Goal: Information Seeking & Learning: Learn about a topic

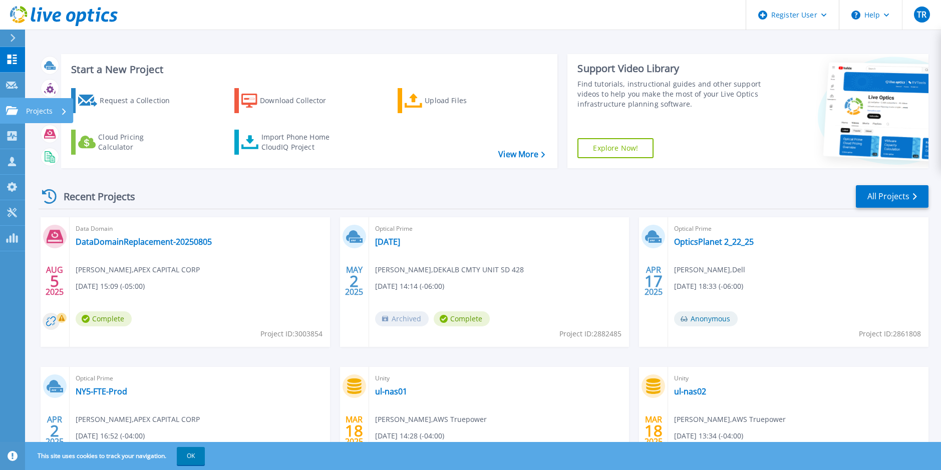
click at [15, 114] on icon at bounding box center [12, 110] width 12 height 9
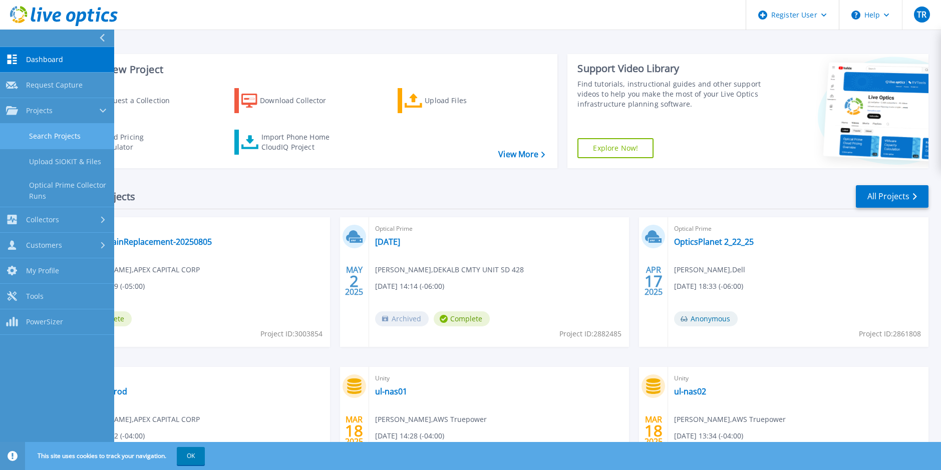
click at [69, 141] on link "Search Projects" at bounding box center [57, 137] width 114 height 26
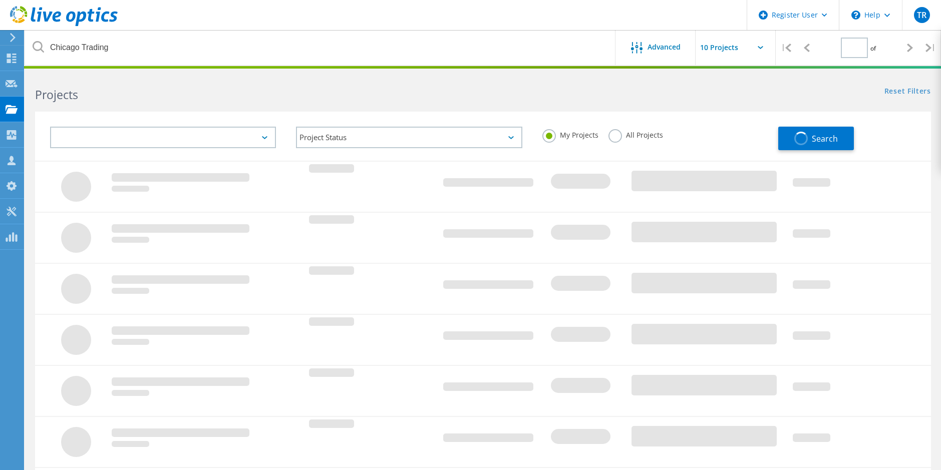
type input "1"
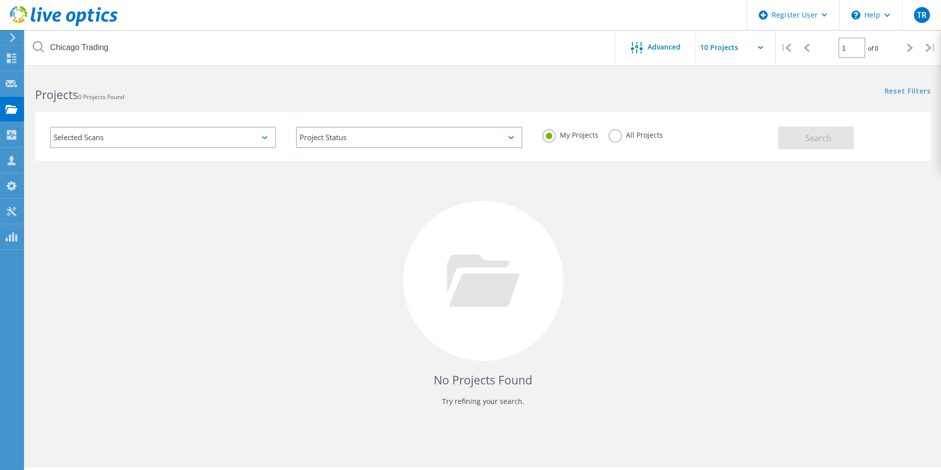
click at [620, 139] on div "All Projects" at bounding box center [635, 136] width 55 height 15
click at [612, 134] on label "All Projects" at bounding box center [635, 134] width 55 height 10
click at [0, 0] on input "All Projects" at bounding box center [0, 0] width 0 height 0
click at [836, 141] on button "Search" at bounding box center [816, 138] width 76 height 23
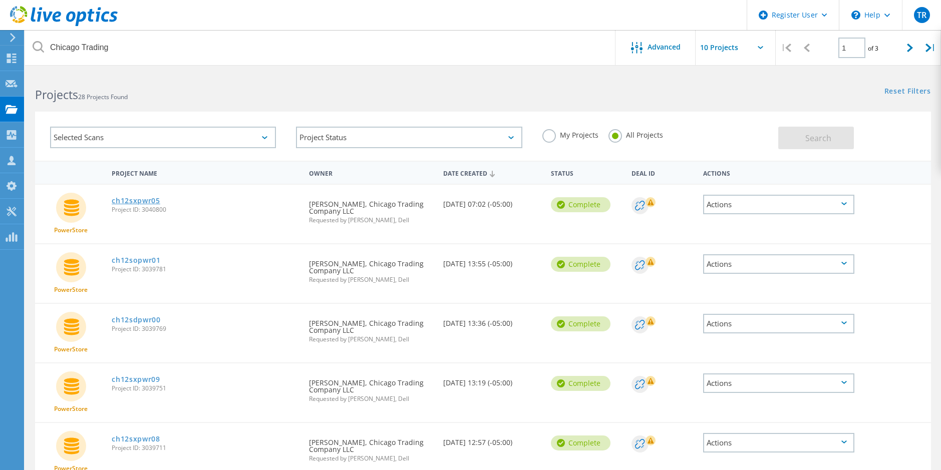
click at [132, 198] on link "ch12sxpwr05" at bounding box center [136, 200] width 49 height 7
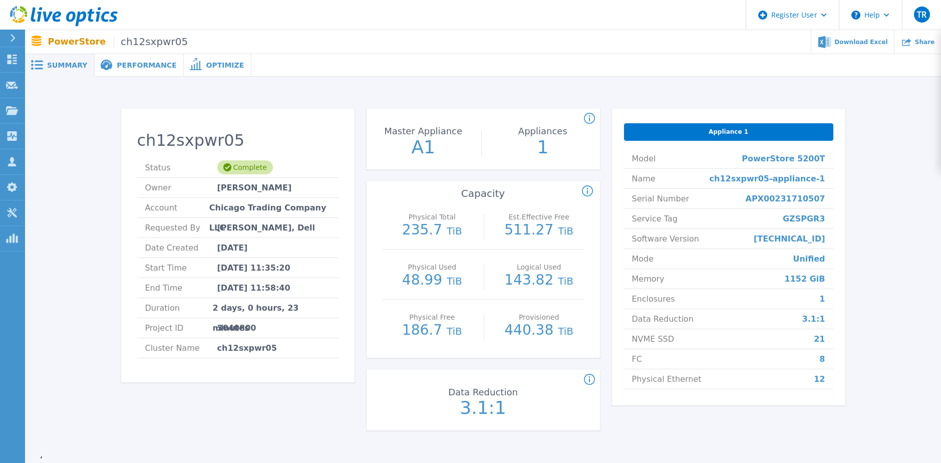
click at [137, 62] on span "Performance" at bounding box center [147, 65] width 60 height 7
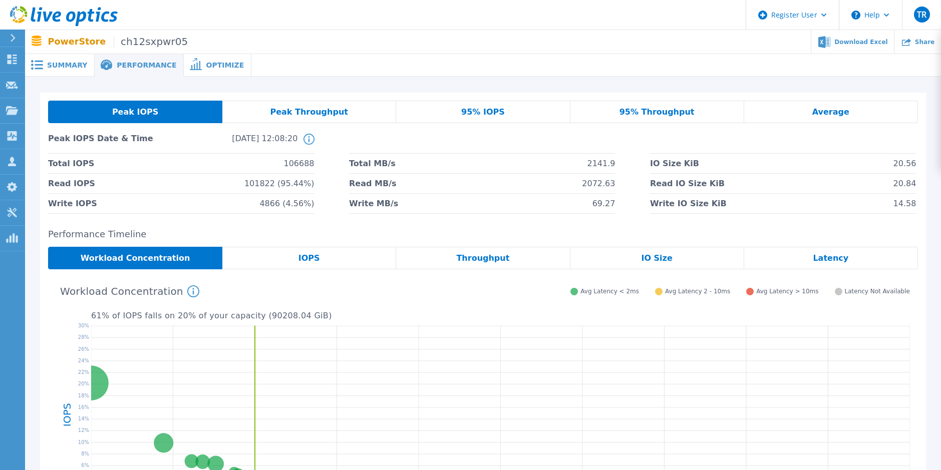
click at [325, 257] on div "IOPS" at bounding box center [309, 258] width 174 height 23
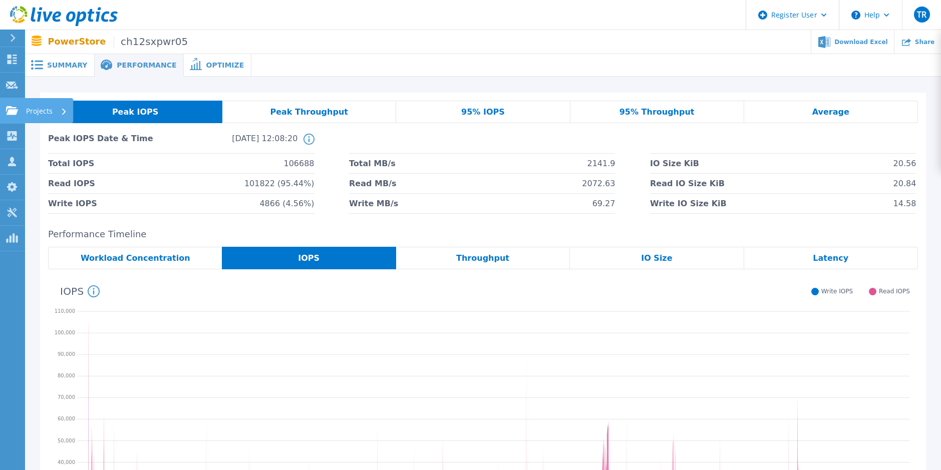
click at [15, 111] on icon at bounding box center [12, 110] width 12 height 9
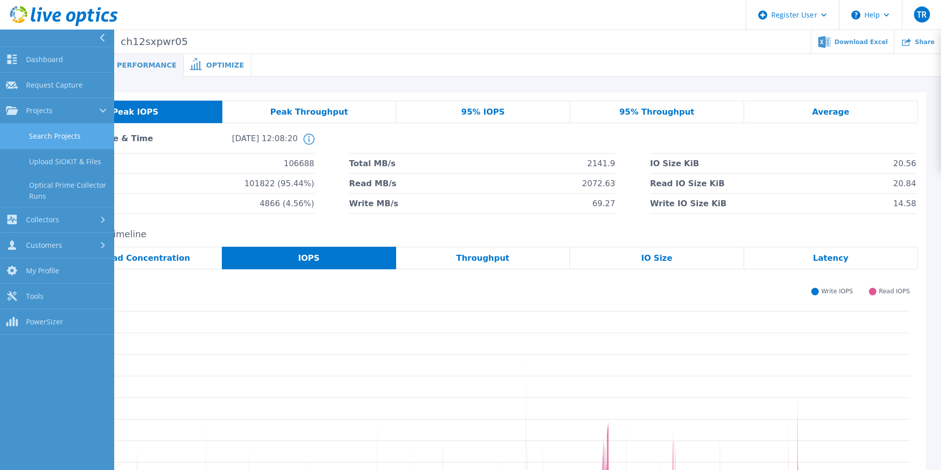
click at [37, 135] on link "Search Projects" at bounding box center [57, 137] width 114 height 26
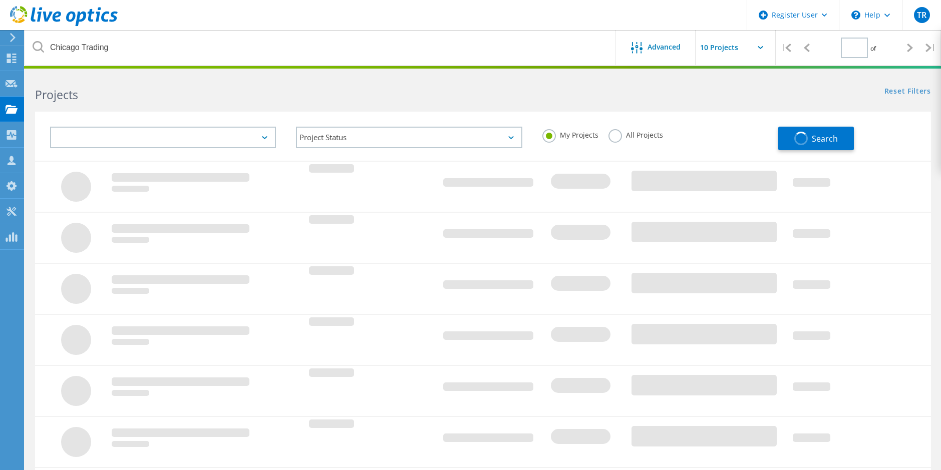
type input "1"
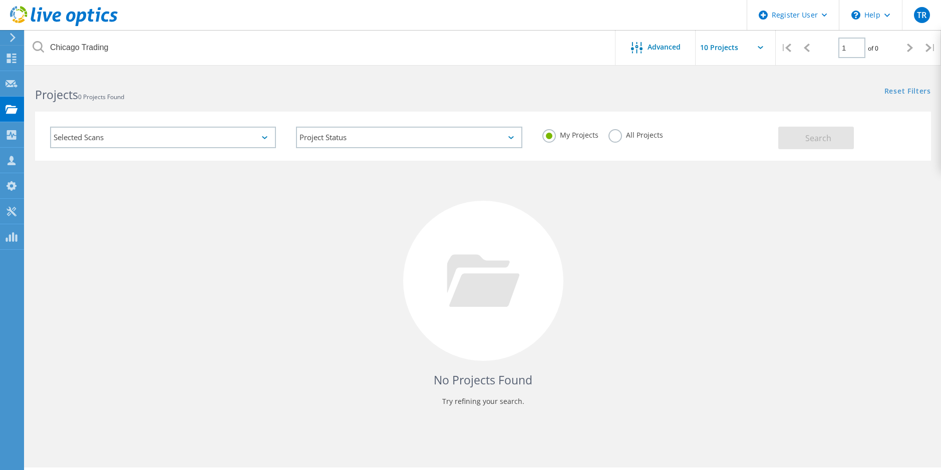
drag, startPoint x: 618, startPoint y: 136, endPoint x: 635, endPoint y: 142, distance: 17.6
click at [620, 137] on label "All Projects" at bounding box center [635, 134] width 55 height 10
click at [0, 0] on input "All Projects" at bounding box center [0, 0] width 0 height 0
click at [840, 138] on button "Search" at bounding box center [816, 138] width 76 height 23
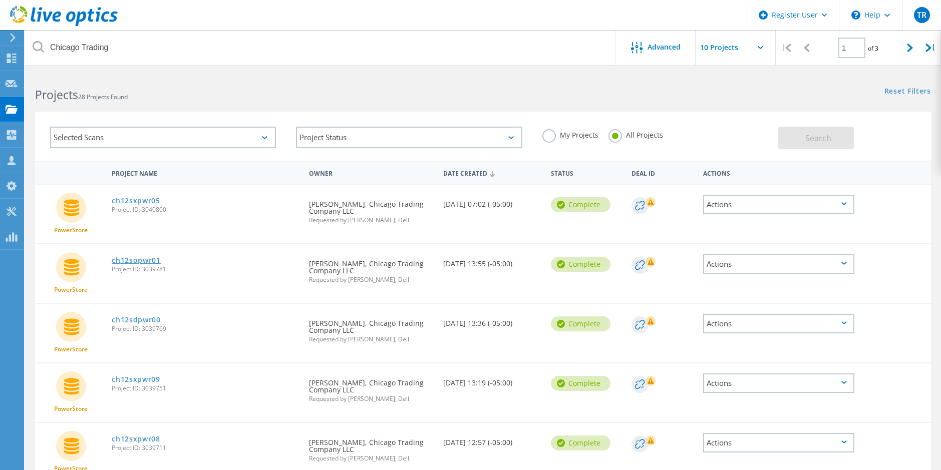
click at [142, 257] on link "ch12sopwr01" at bounding box center [136, 260] width 49 height 7
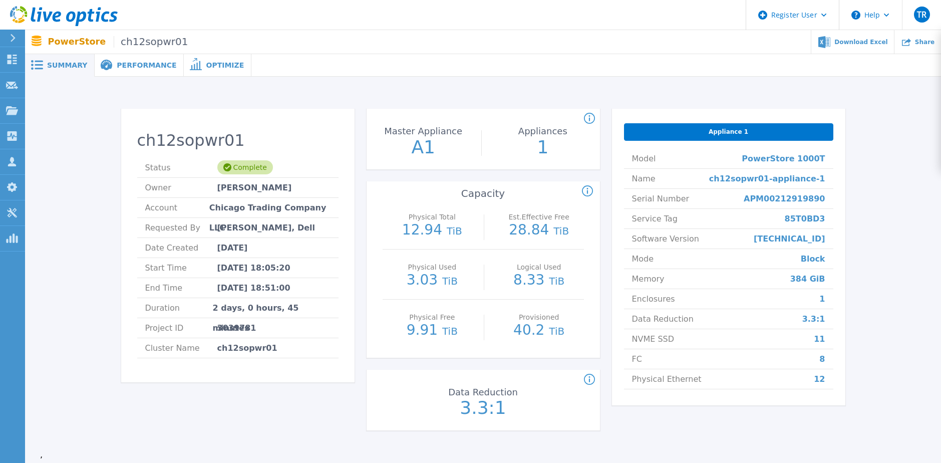
click at [132, 64] on span "Performance" at bounding box center [147, 65] width 60 height 7
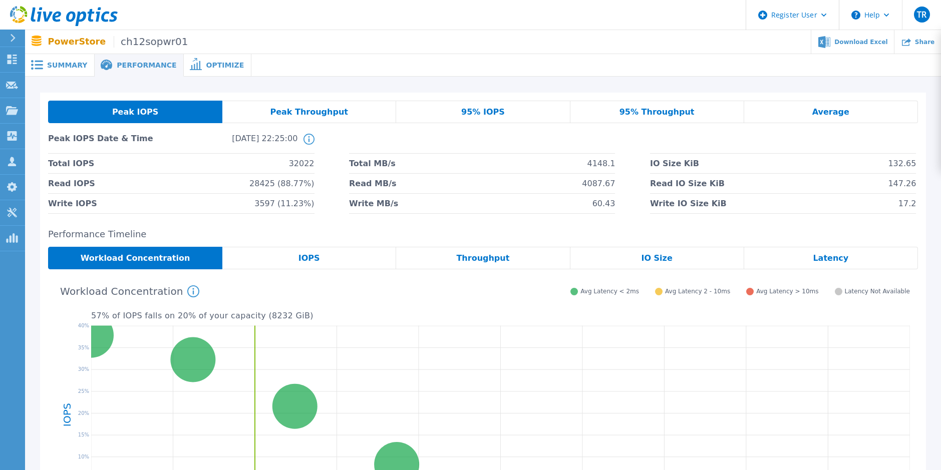
click at [295, 258] on div "IOPS" at bounding box center [309, 258] width 174 height 23
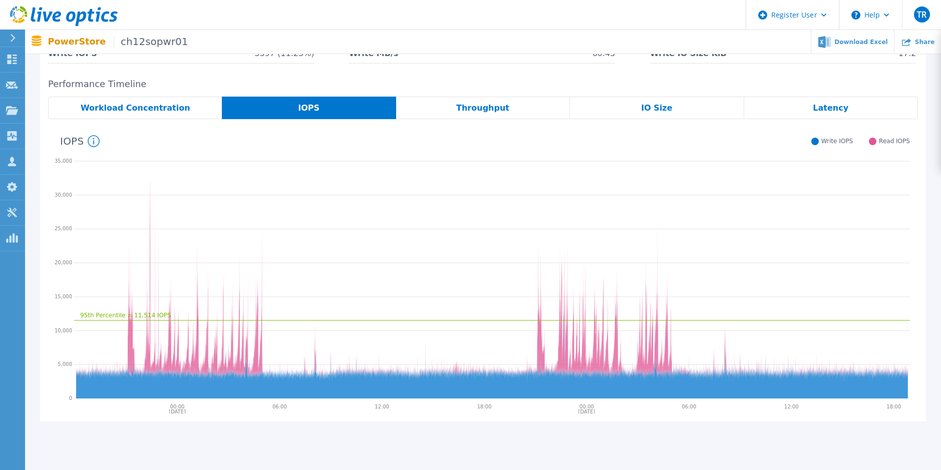
scroll to position [100, 0]
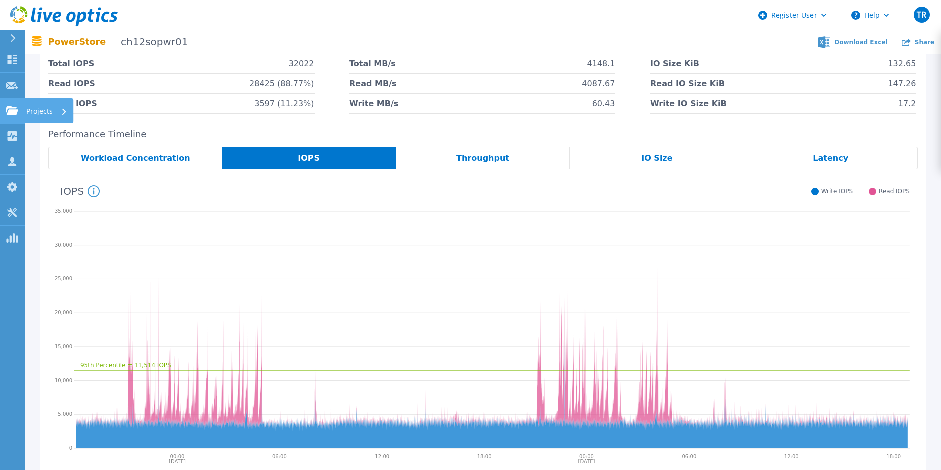
click at [13, 112] on icon at bounding box center [12, 110] width 12 height 9
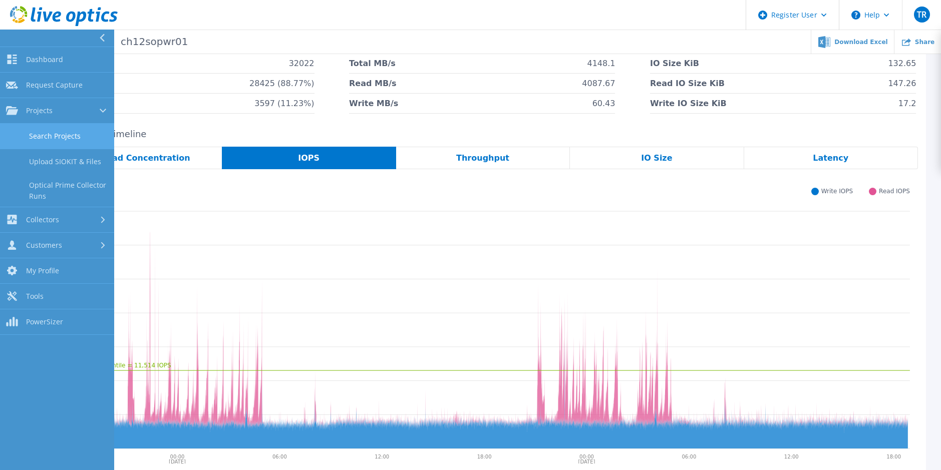
click at [36, 137] on link "Search Projects" at bounding box center [57, 137] width 114 height 26
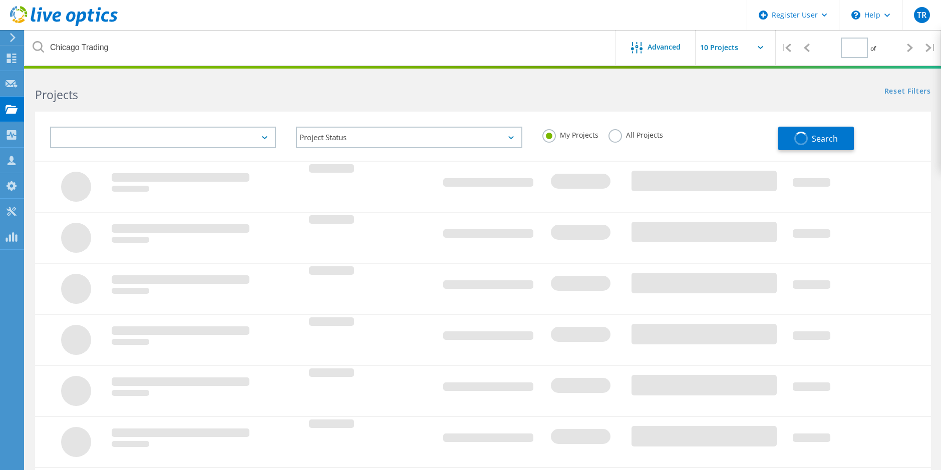
type input "1"
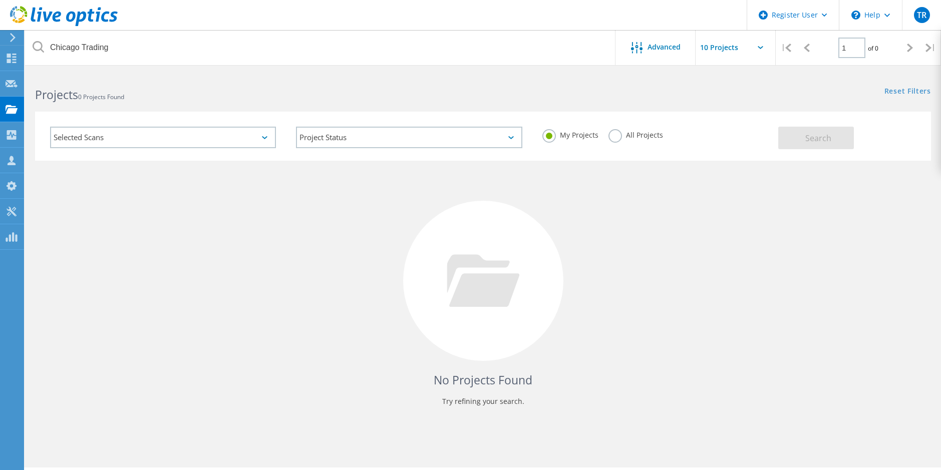
click at [621, 135] on label "All Projects" at bounding box center [635, 134] width 55 height 10
click at [0, 0] on input "All Projects" at bounding box center [0, 0] width 0 height 0
click at [820, 135] on span "Search" at bounding box center [818, 138] width 26 height 11
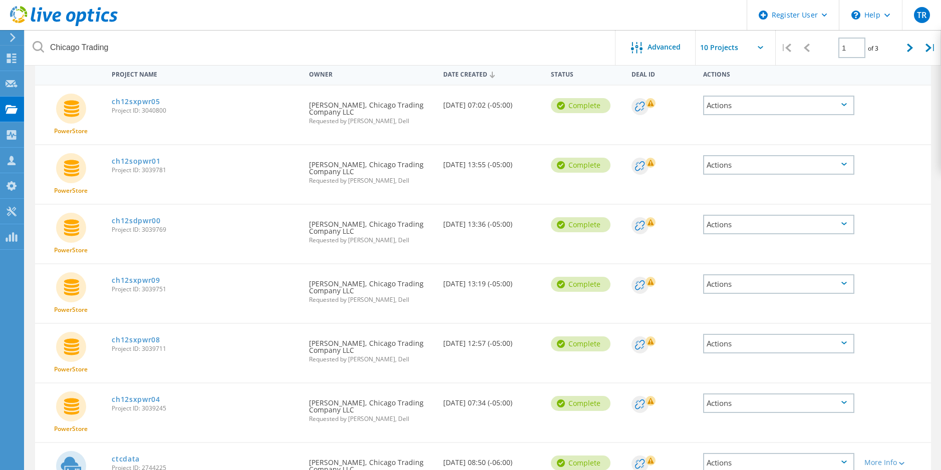
scroll to position [100, 0]
click at [133, 277] on link "ch12sxpwr09" at bounding box center [136, 279] width 49 height 7
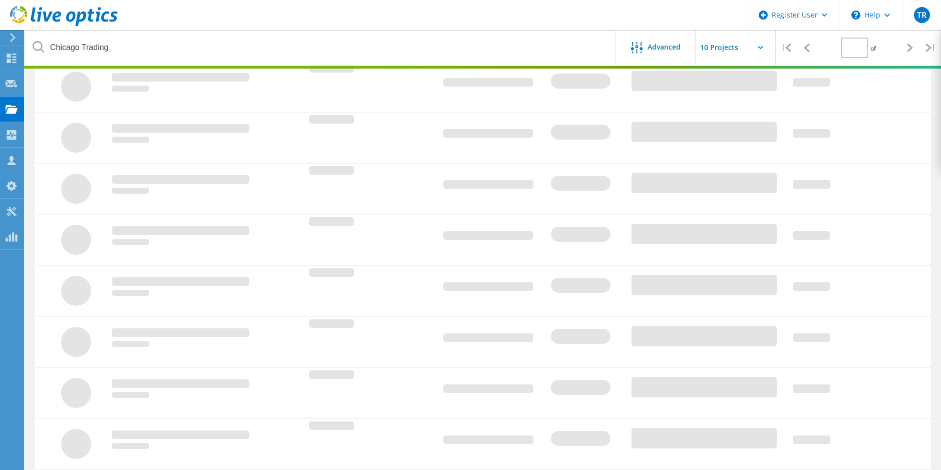
scroll to position [28, 0]
type input "1"
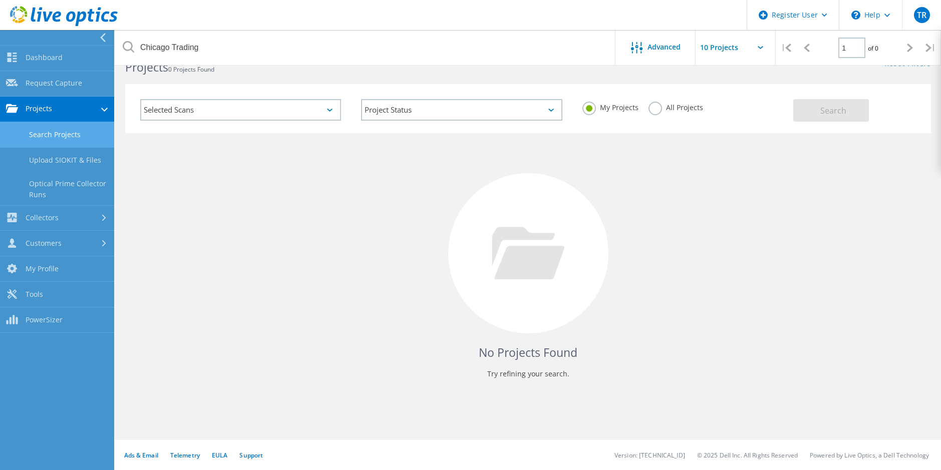
click at [46, 133] on link "Search Projects" at bounding box center [57, 135] width 114 height 26
click at [668, 111] on label "All Projects" at bounding box center [676, 107] width 55 height 10
click at [0, 0] on input "All Projects" at bounding box center [0, 0] width 0 height 0
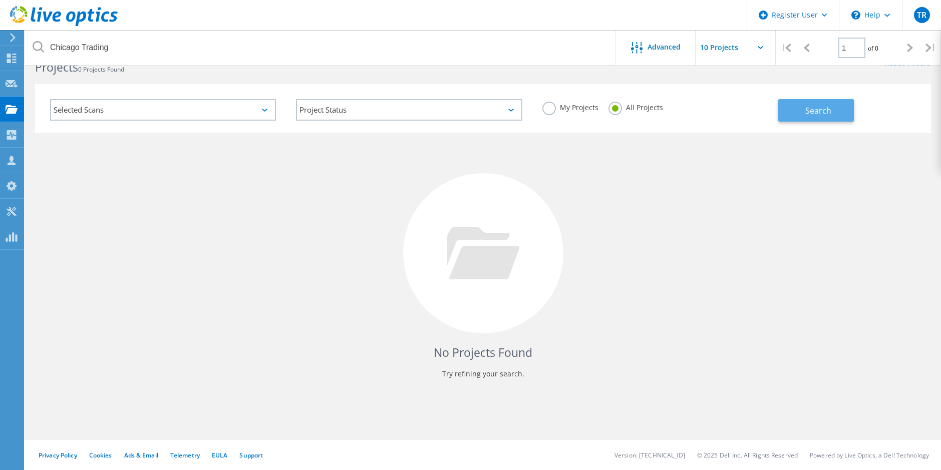
click at [821, 105] on span "Search" at bounding box center [818, 110] width 26 height 11
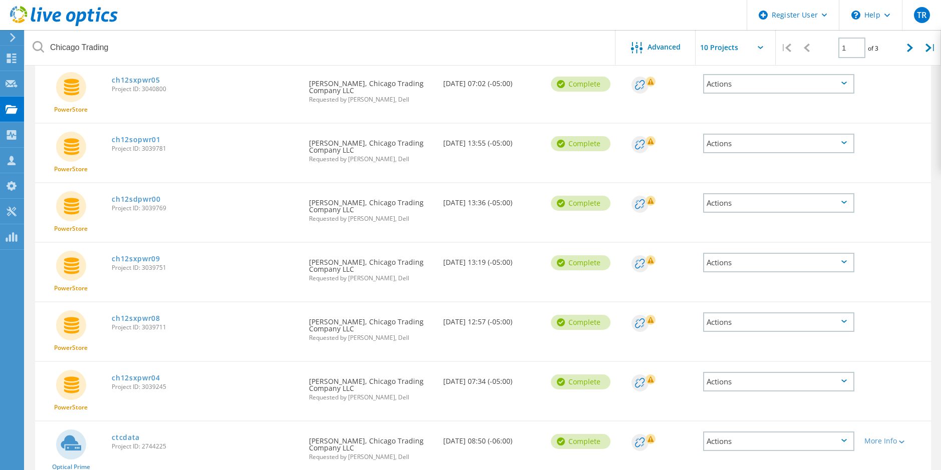
scroll to position [128, 0]
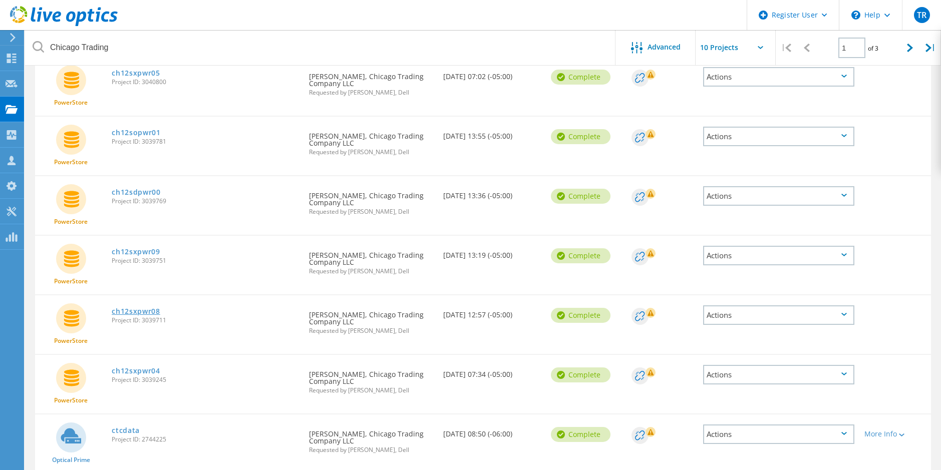
click at [137, 315] on link "ch12sxpwr08" at bounding box center [136, 311] width 49 height 7
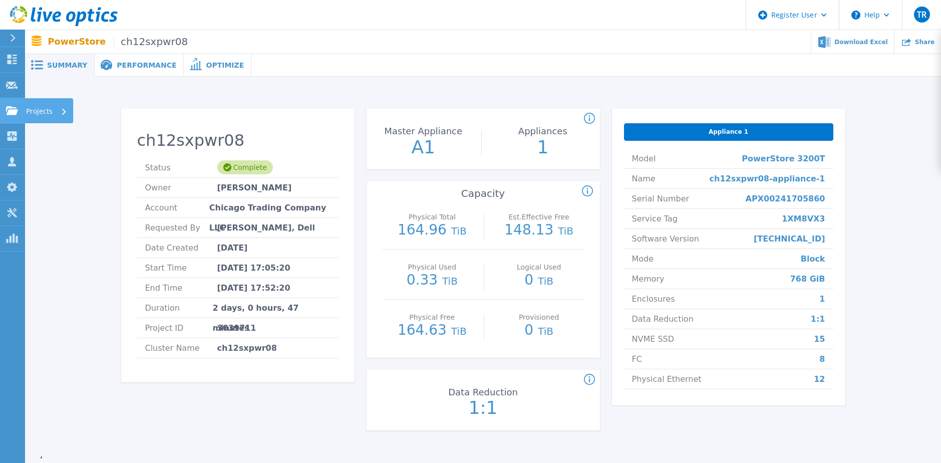
click at [13, 106] on div at bounding box center [12, 110] width 12 height 9
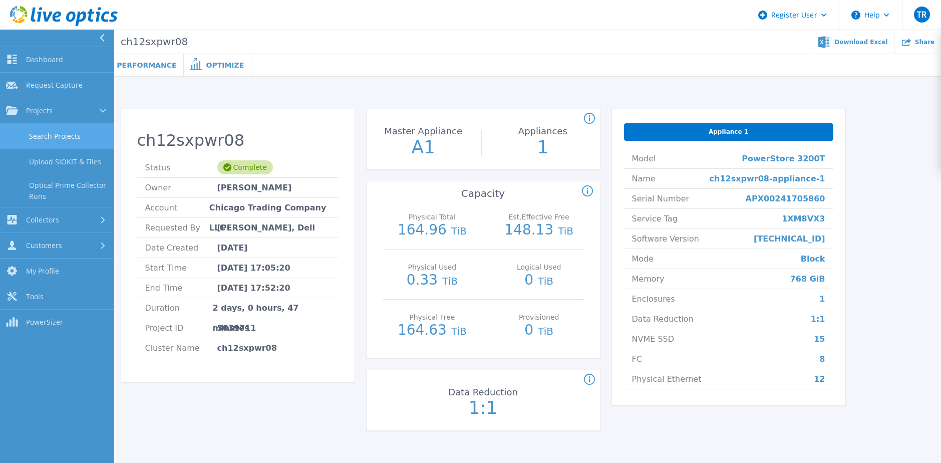
click at [60, 139] on link "Search Projects" at bounding box center [57, 137] width 114 height 26
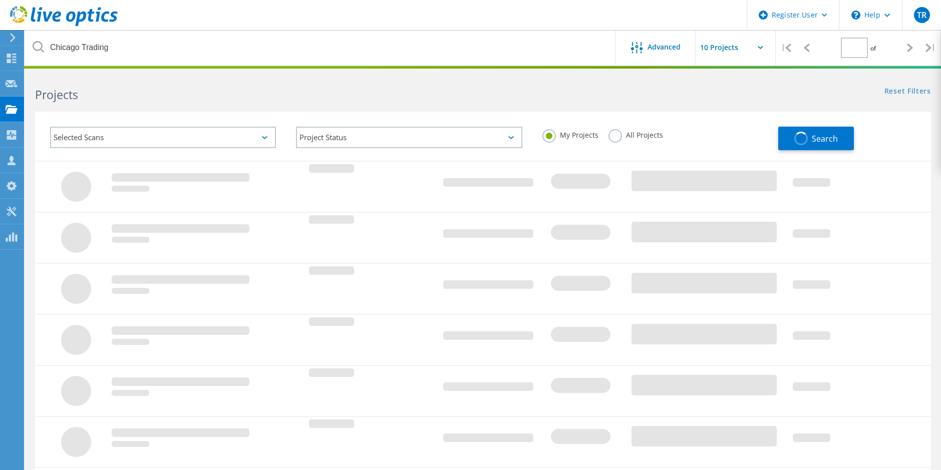
type input "1"
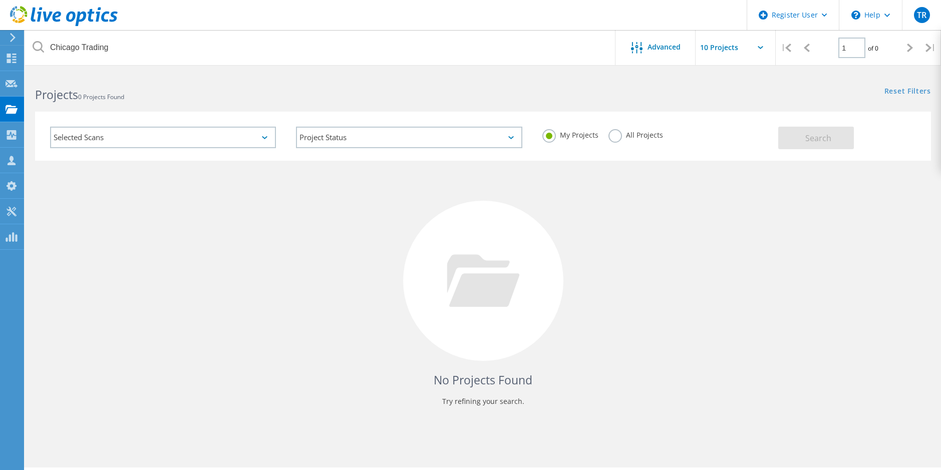
click at [608, 140] on div "All Projects" at bounding box center [635, 136] width 55 height 15
click at [614, 137] on label "All Projects" at bounding box center [635, 134] width 55 height 10
click at [0, 0] on input "All Projects" at bounding box center [0, 0] width 0 height 0
click at [801, 136] on button "Search" at bounding box center [816, 138] width 76 height 23
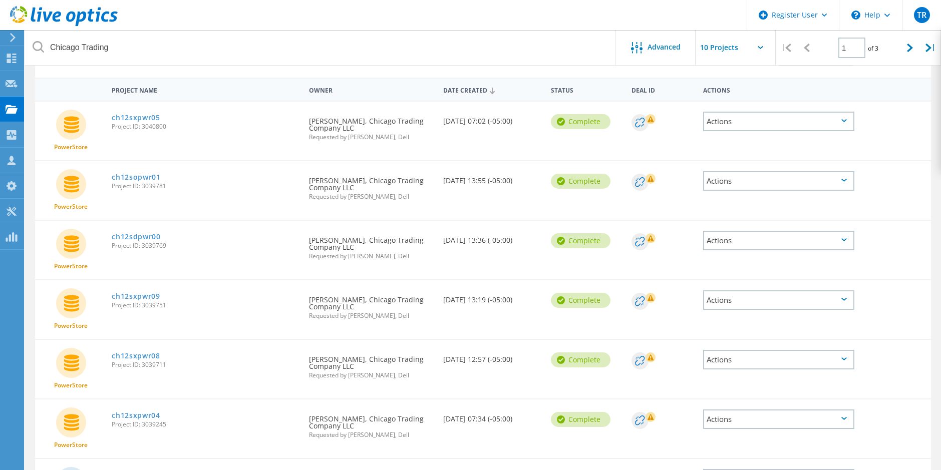
scroll to position [100, 0]
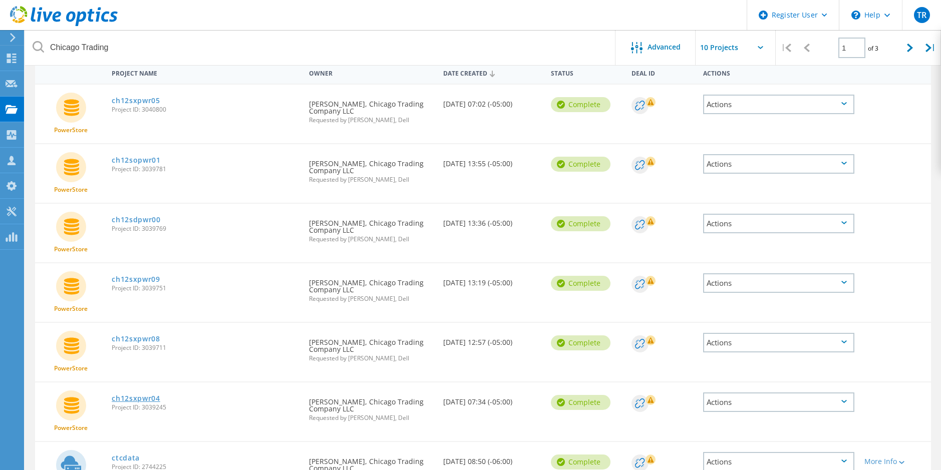
click at [139, 399] on link "ch12sxpwr04" at bounding box center [136, 398] width 49 height 7
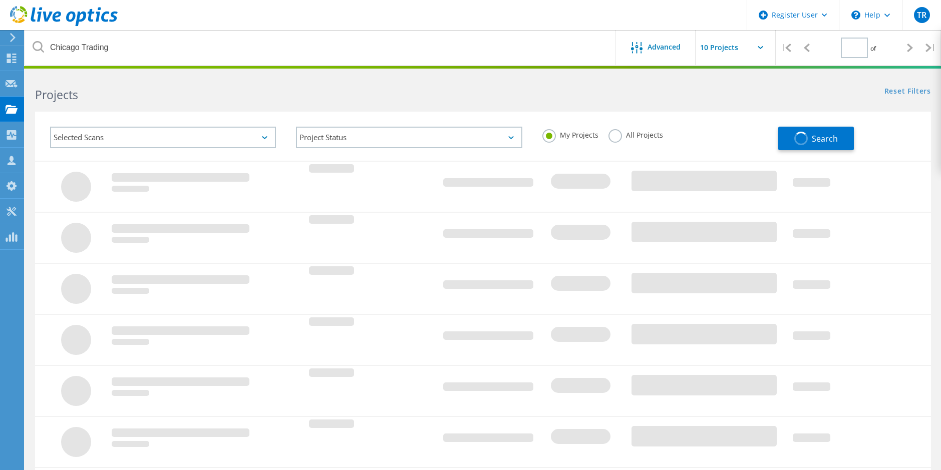
type input "1"
